Goal: Check status

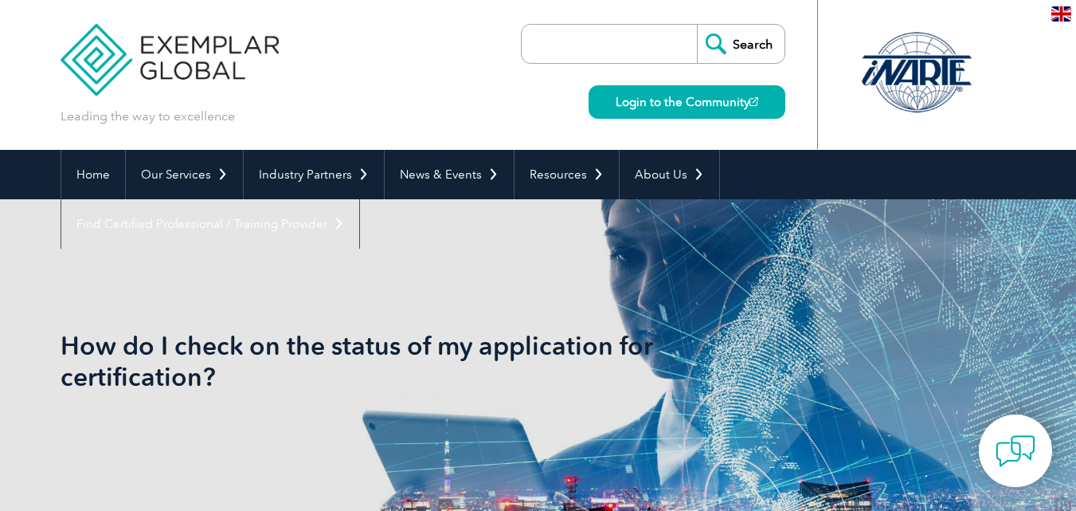
click at [590, 47] on input "search" at bounding box center [613, 44] width 167 height 38
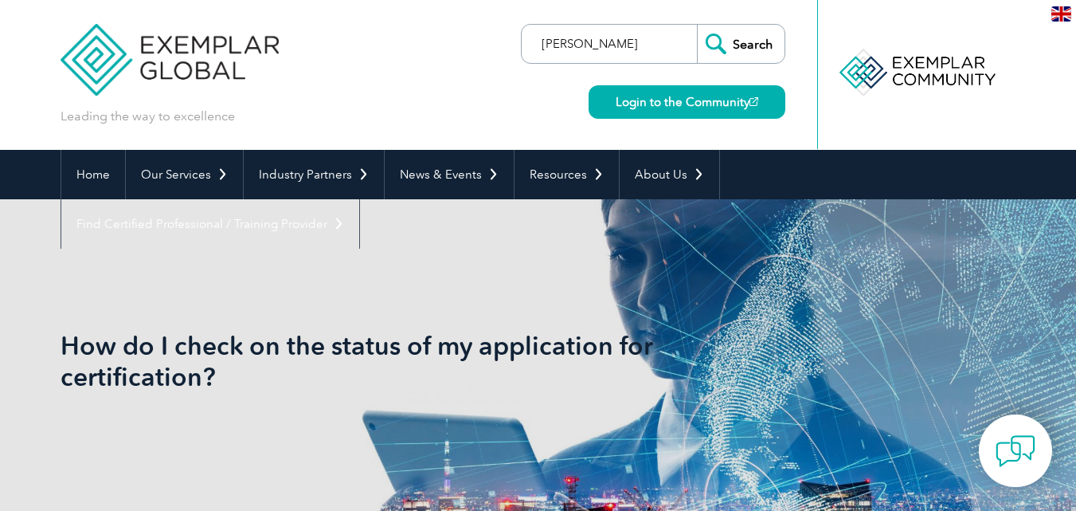
type input "[PERSON_NAME]"
click at [697, 25] on input "Search" at bounding box center [741, 44] width 88 height 38
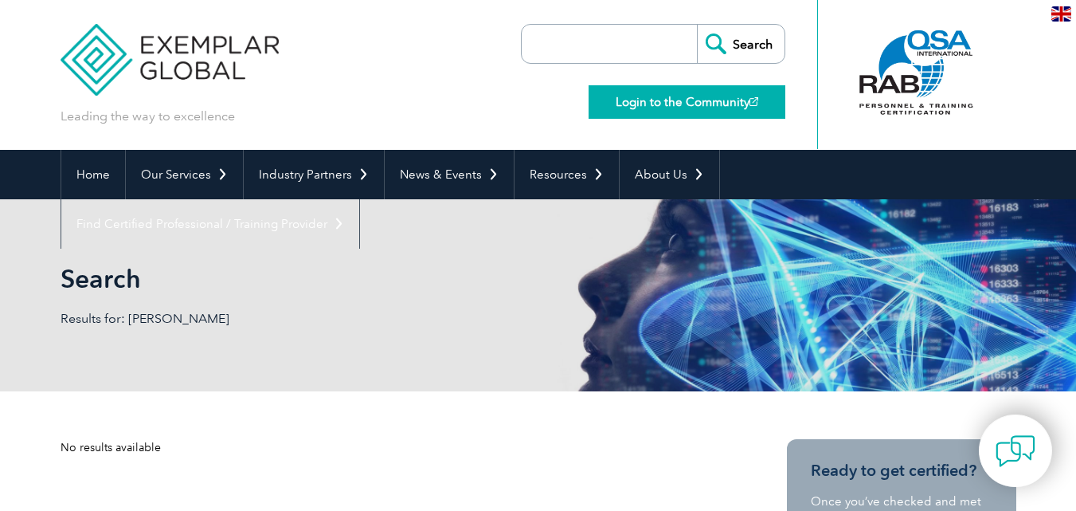
click at [743, 98] on link "Login to the Community" at bounding box center [687, 101] width 197 height 33
